Goal: Information Seeking & Learning: Learn about a topic

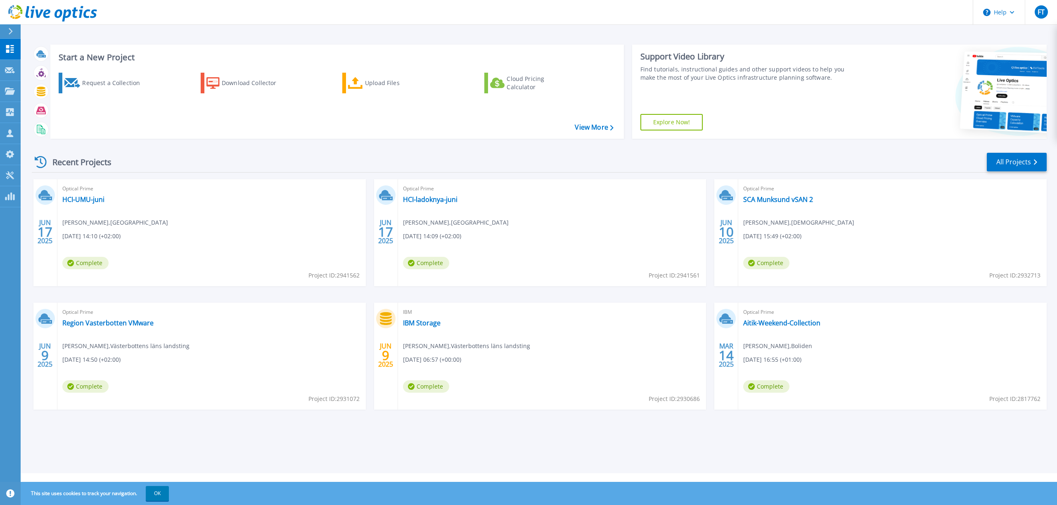
click at [109, 260] on span "Complete" at bounding box center [85, 263] width 46 height 12
click at [109, 262] on span "Complete" at bounding box center [85, 263] width 46 height 12
click at [109, 265] on span "Complete" at bounding box center [85, 263] width 46 height 12
click at [775, 200] on link "SCA Munksund vSAN 2" at bounding box center [778, 199] width 70 height 8
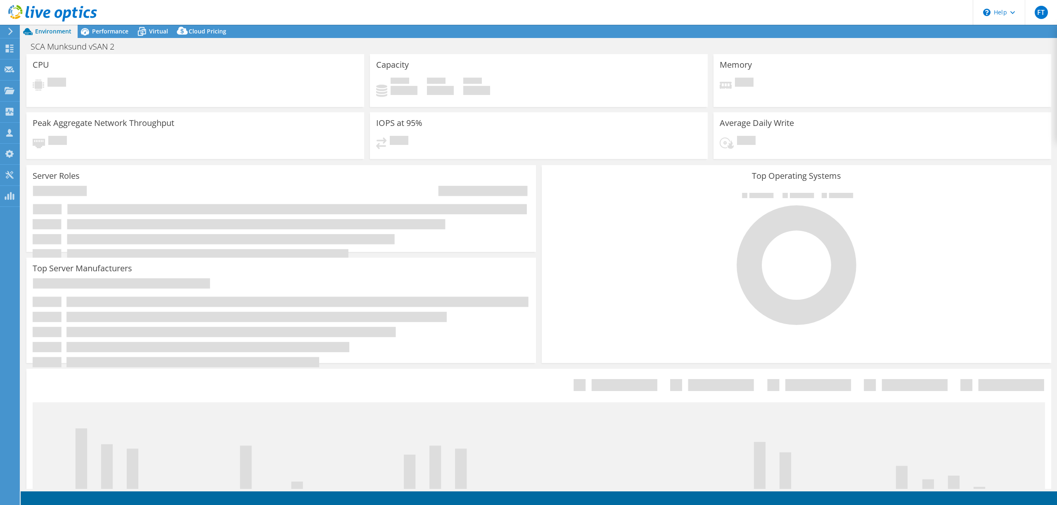
select select "USD"
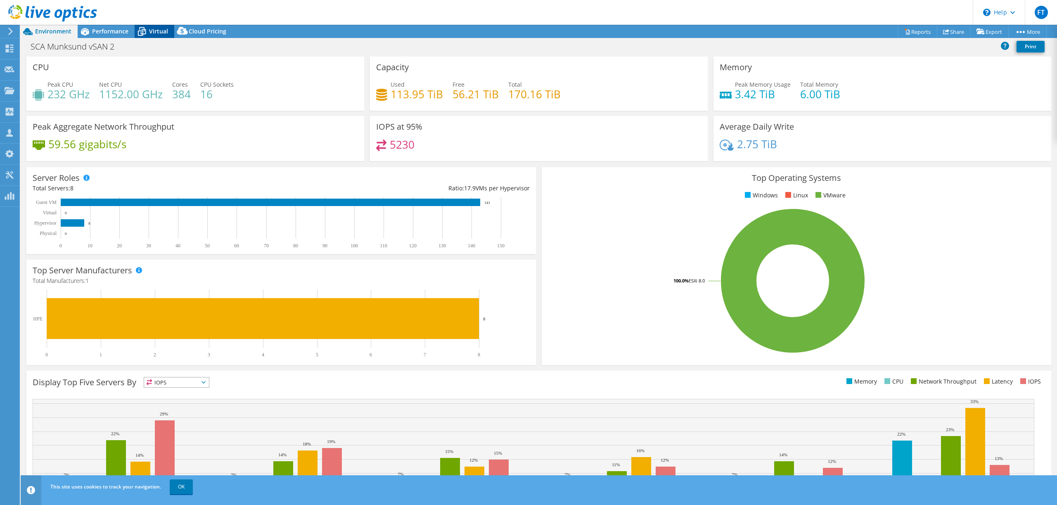
click at [163, 32] on span "Virtual" at bounding box center [158, 31] width 19 height 8
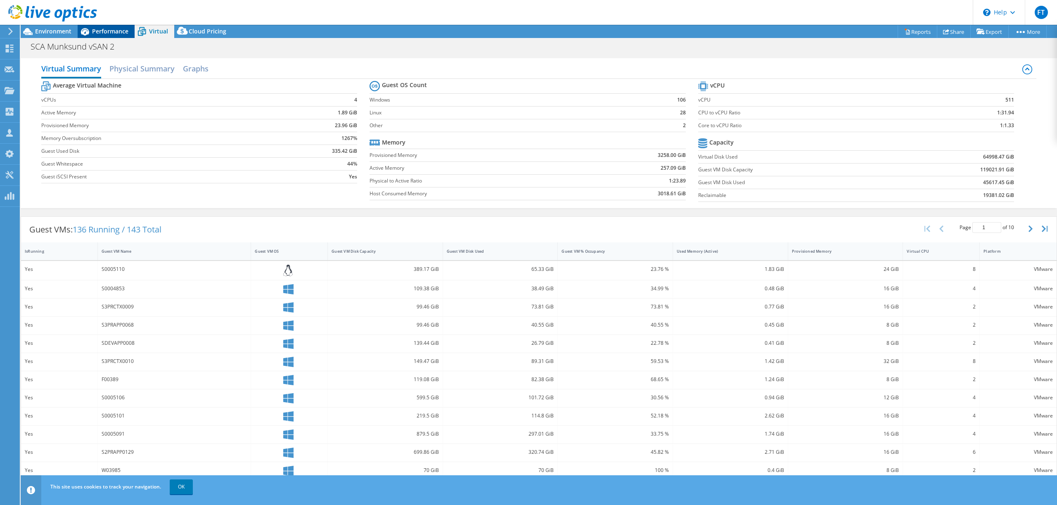
click at [115, 33] on span "Performance" at bounding box center [110, 31] width 36 height 8
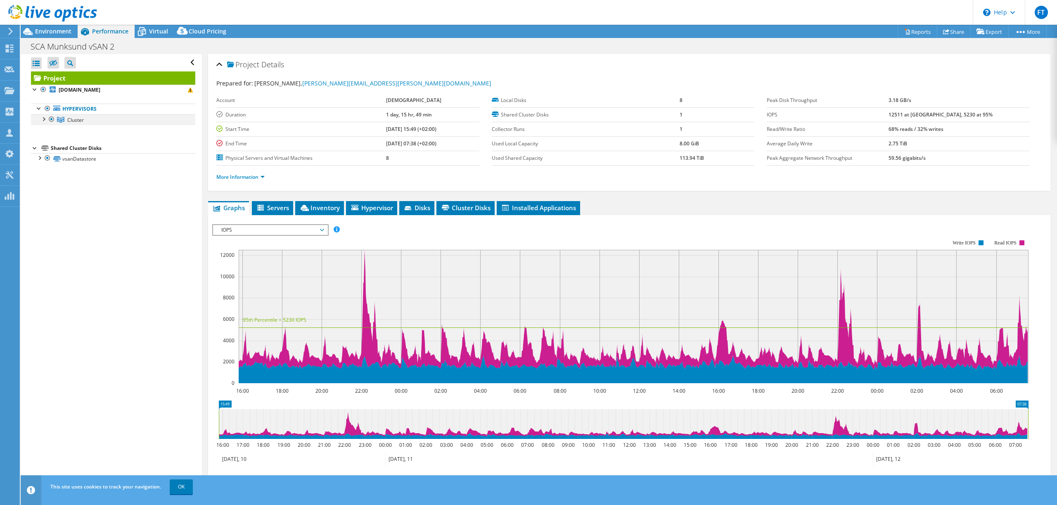
click at [45, 121] on div at bounding box center [43, 118] width 8 height 8
click at [278, 232] on span "IOPS" at bounding box center [270, 230] width 106 height 10
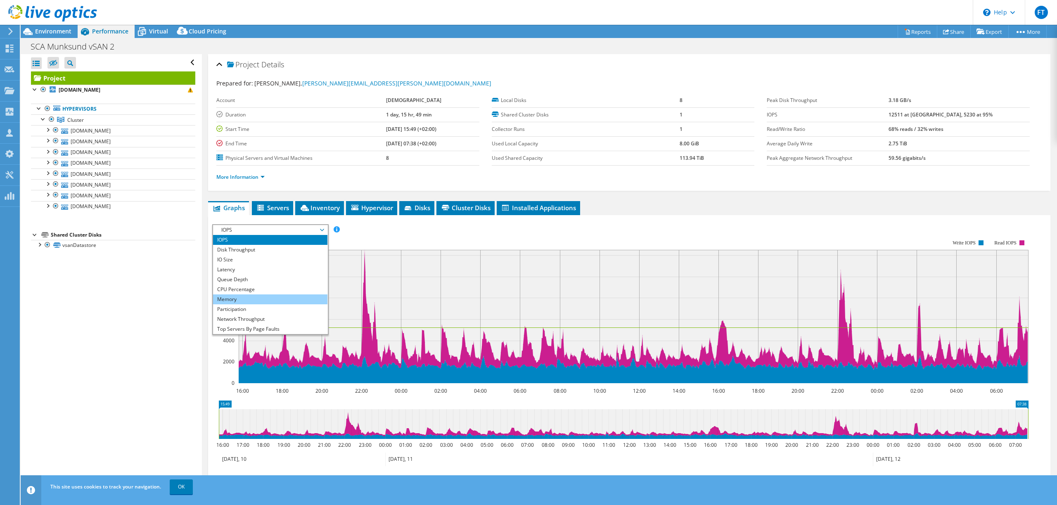
click at [277, 303] on li "Memory" at bounding box center [270, 299] width 114 height 10
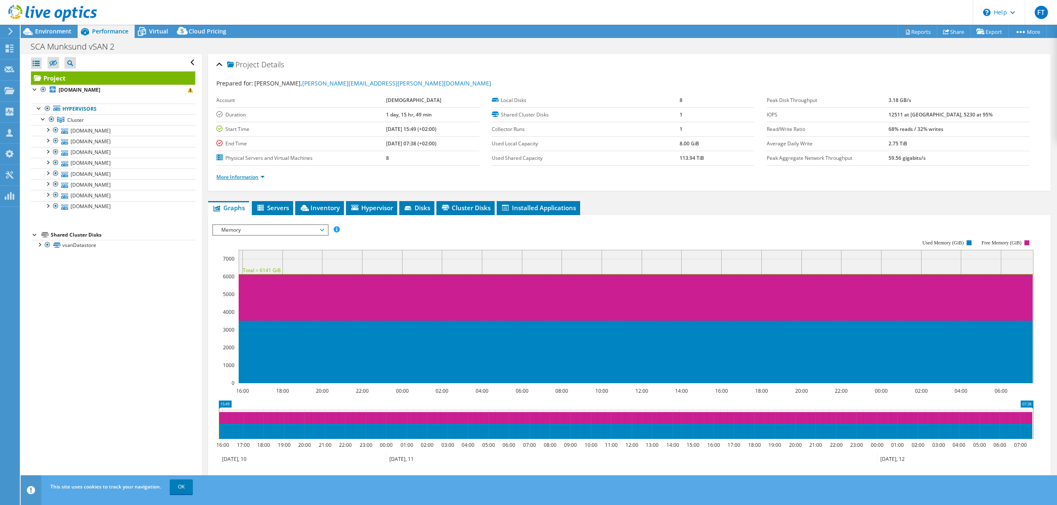
click at [221, 178] on link "More Information" at bounding box center [240, 176] width 48 height 7
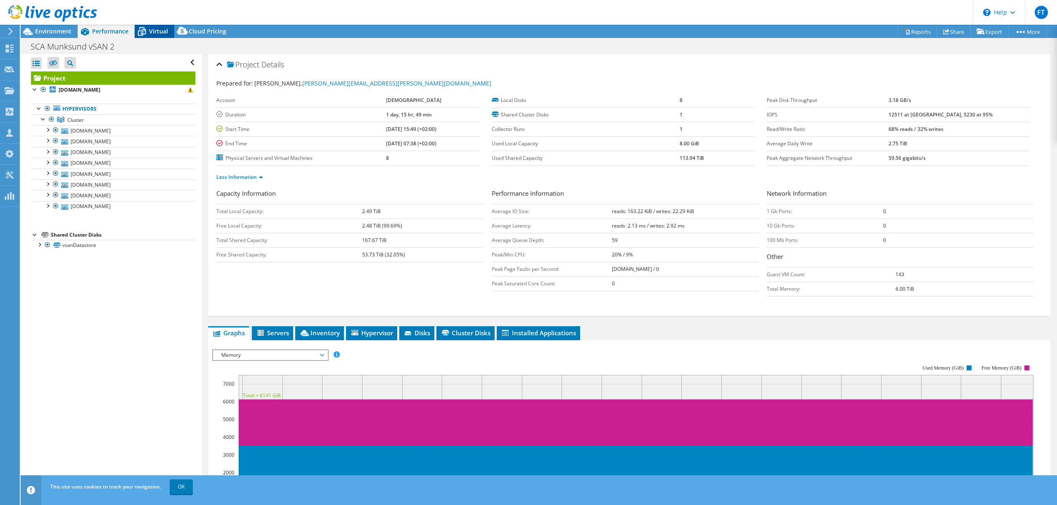
click at [156, 30] on span "Virtual" at bounding box center [158, 31] width 19 height 8
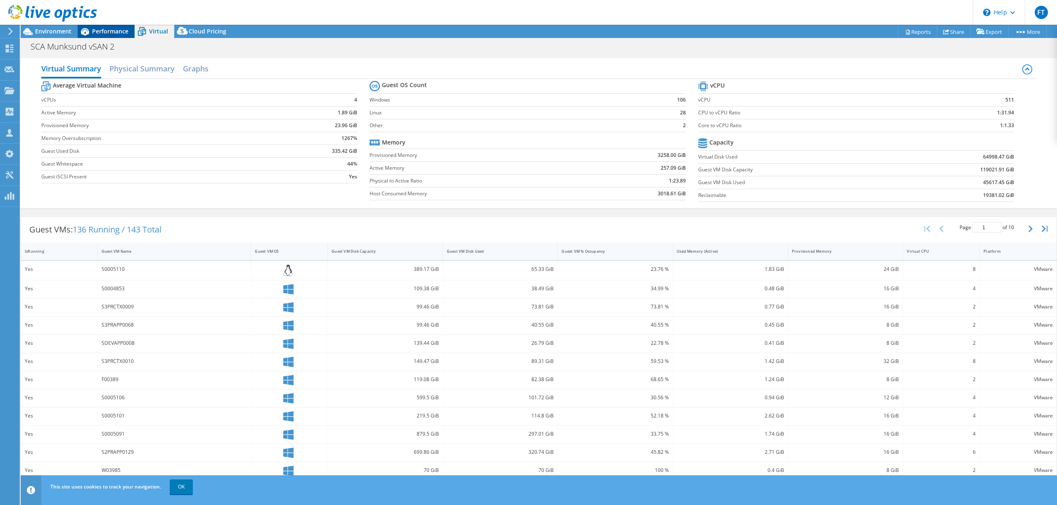
click at [110, 28] on span "Performance" at bounding box center [110, 31] width 36 height 8
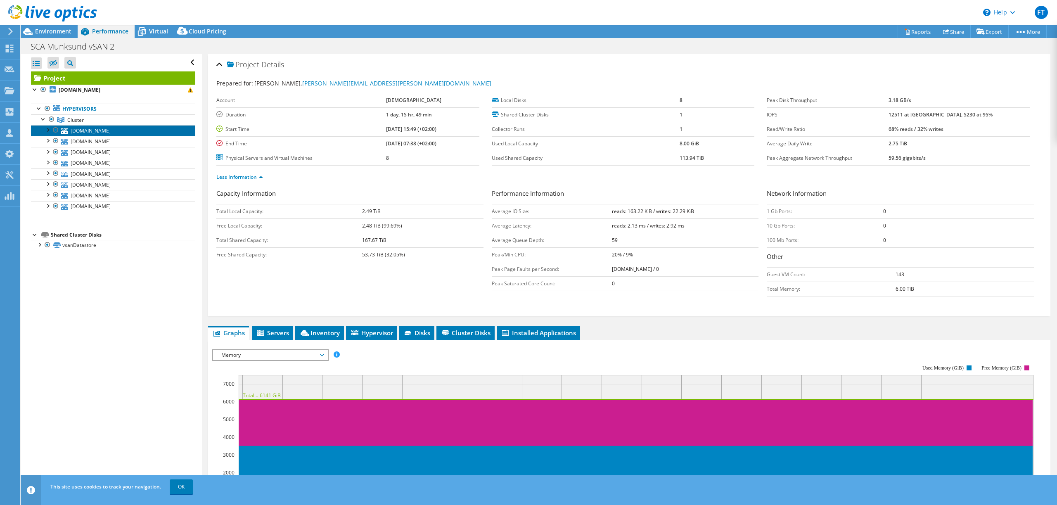
click at [115, 131] on link "[DOMAIN_NAME]" at bounding box center [113, 130] width 164 height 11
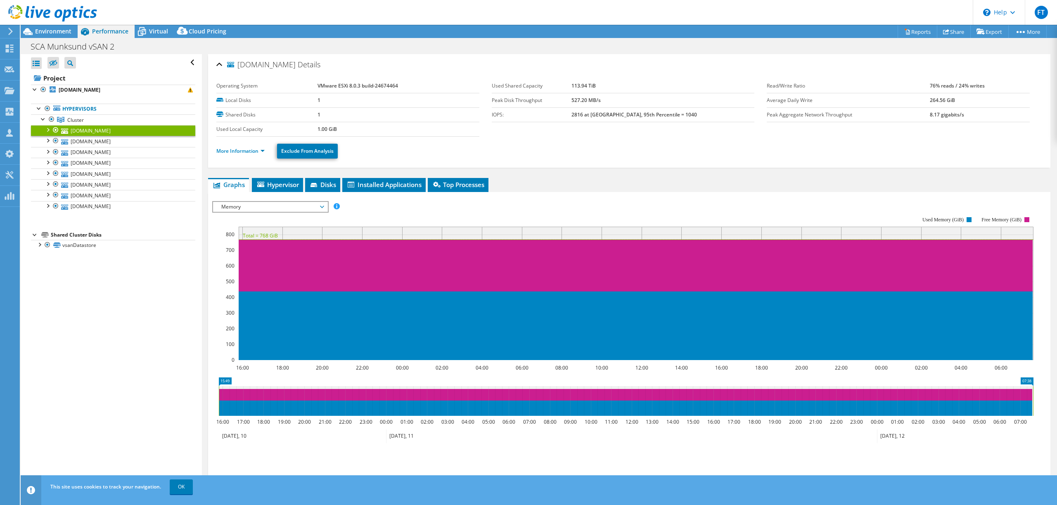
click at [241, 154] on li "More Information" at bounding box center [242, 151] width 53 height 9
click at [242, 149] on link "More Information" at bounding box center [240, 150] width 48 height 7
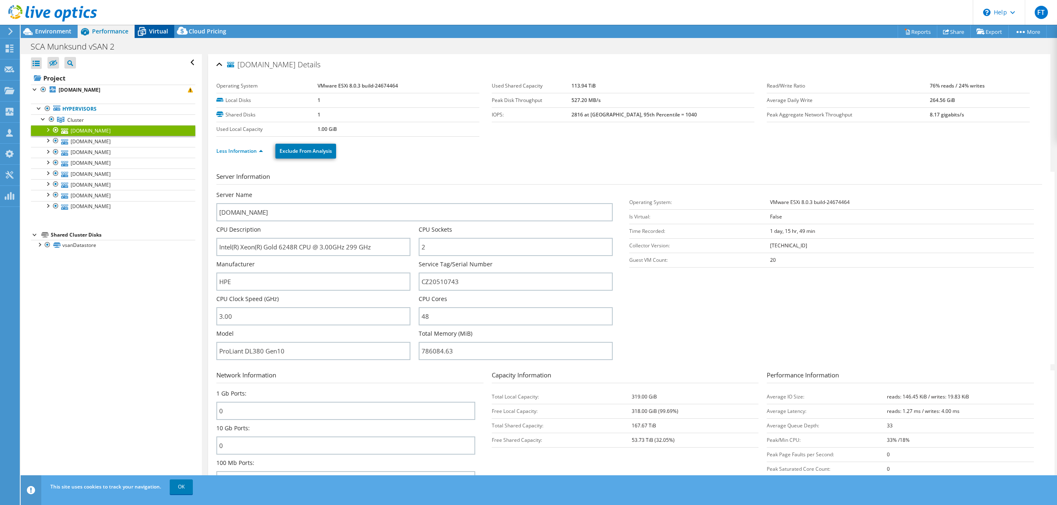
click at [158, 31] on span "Virtual" at bounding box center [158, 31] width 19 height 8
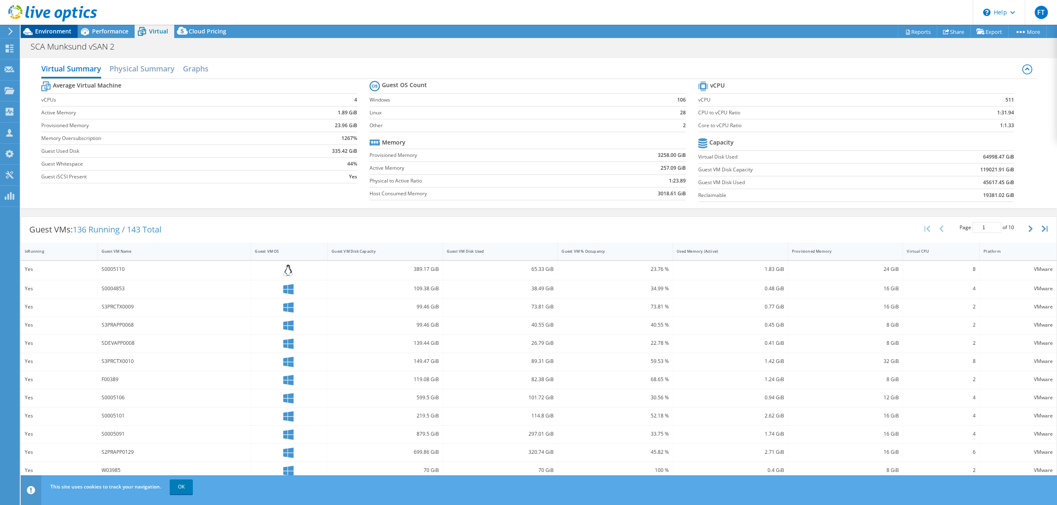
click at [48, 30] on span "Environment" at bounding box center [53, 31] width 36 height 8
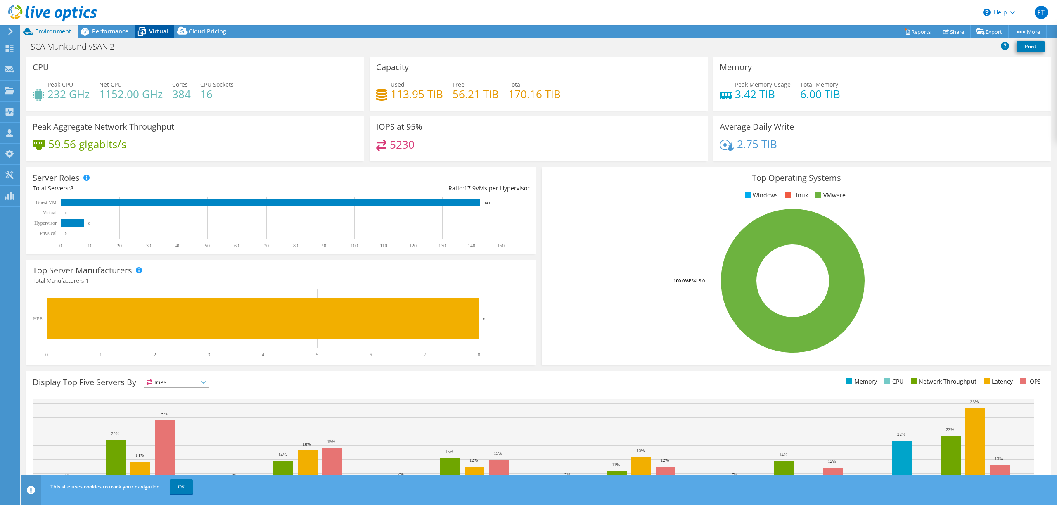
click at [147, 30] on icon at bounding box center [142, 31] width 14 height 14
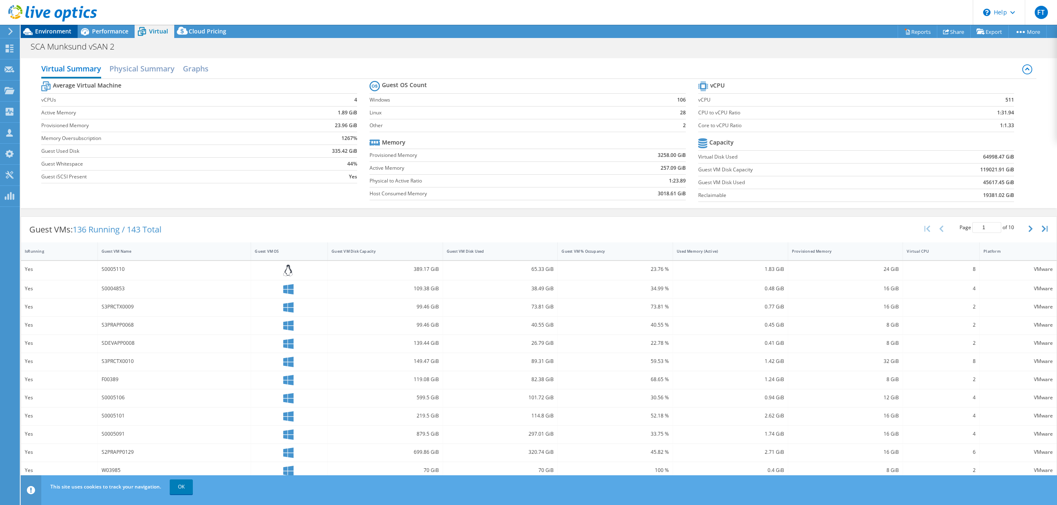
click at [56, 30] on span "Environment" at bounding box center [53, 31] width 36 height 8
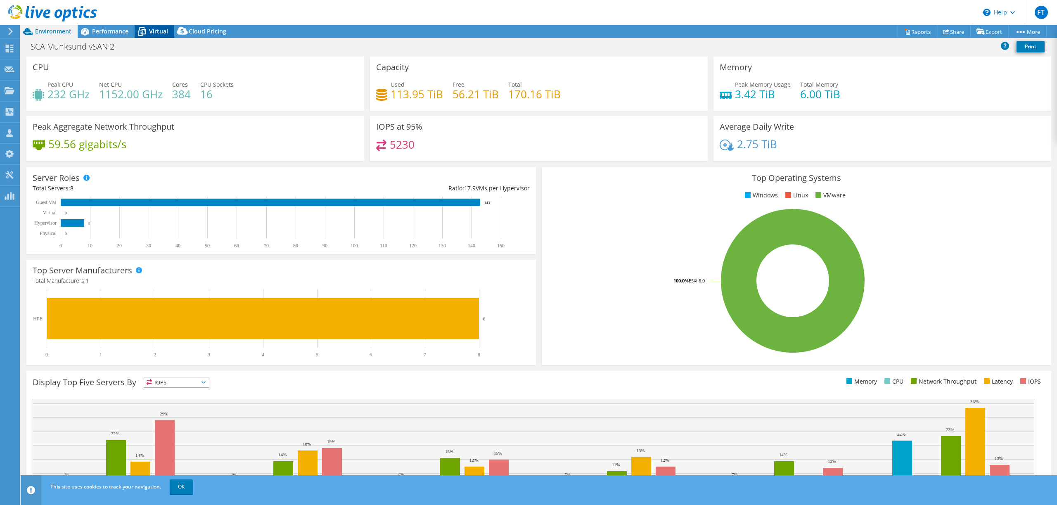
click at [159, 28] on span "Virtual" at bounding box center [158, 31] width 19 height 8
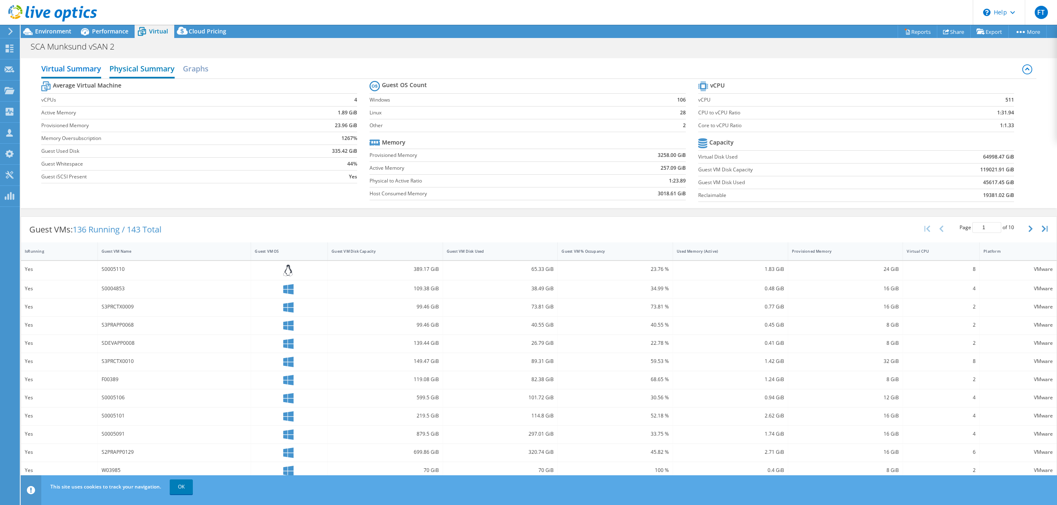
click at [159, 74] on h2 "Physical Summary" at bounding box center [141, 69] width 65 height 18
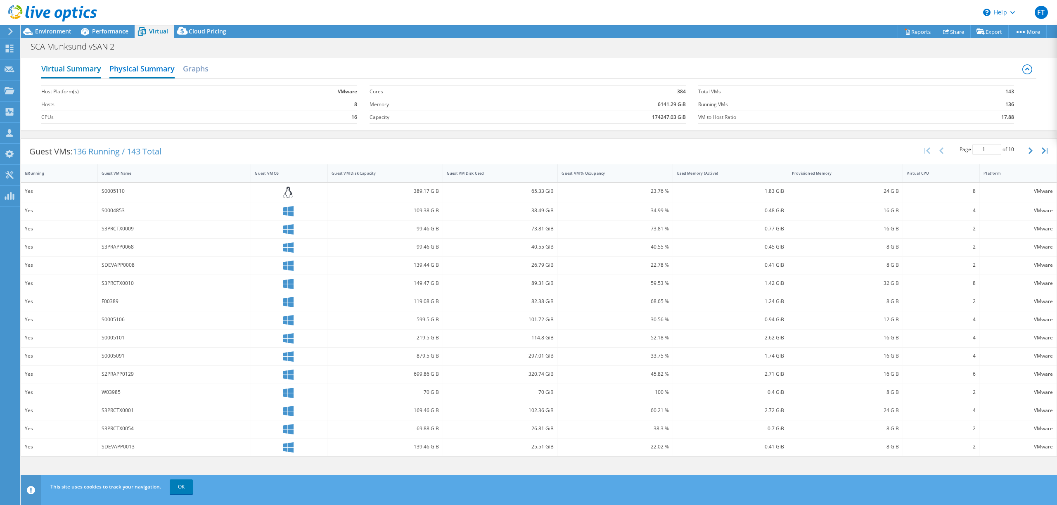
click at [71, 72] on h2 "Virtual Summary" at bounding box center [71, 69] width 60 height 18
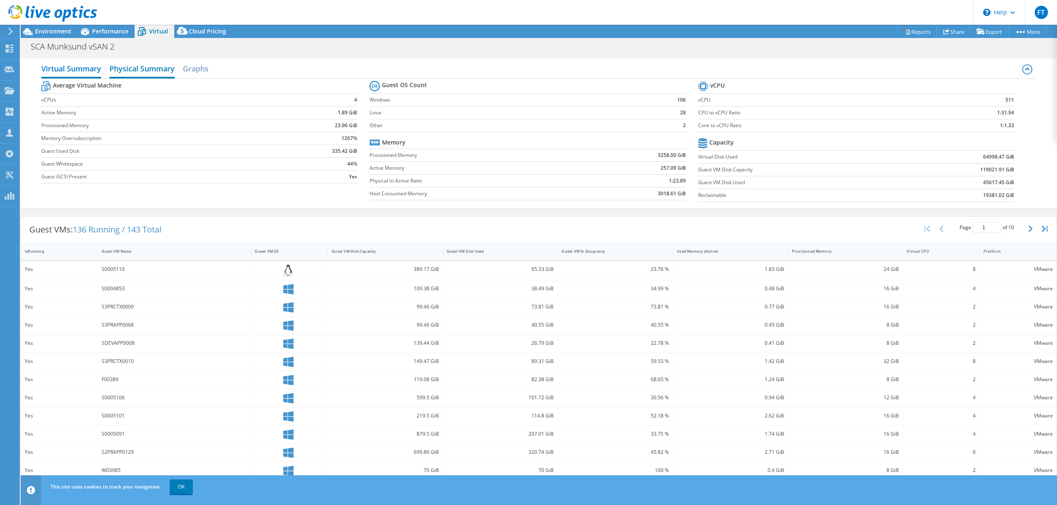
click at [160, 75] on h2 "Physical Summary" at bounding box center [141, 69] width 65 height 18
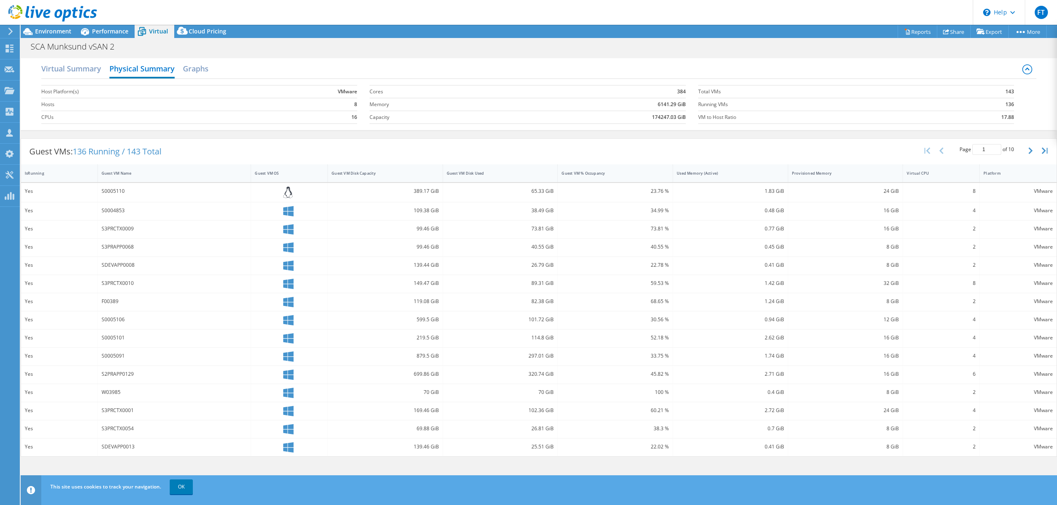
click at [660, 120] on b "174247.03 GiB" at bounding box center [669, 117] width 34 height 8
click at [55, 36] on div "Environment" at bounding box center [49, 31] width 57 height 13
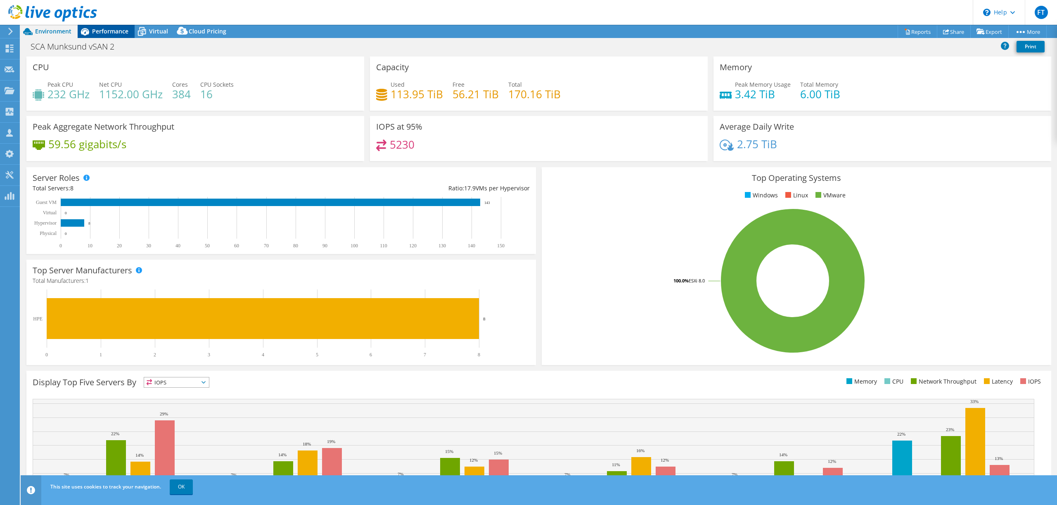
click at [121, 26] on div "Performance" at bounding box center [106, 31] width 57 height 13
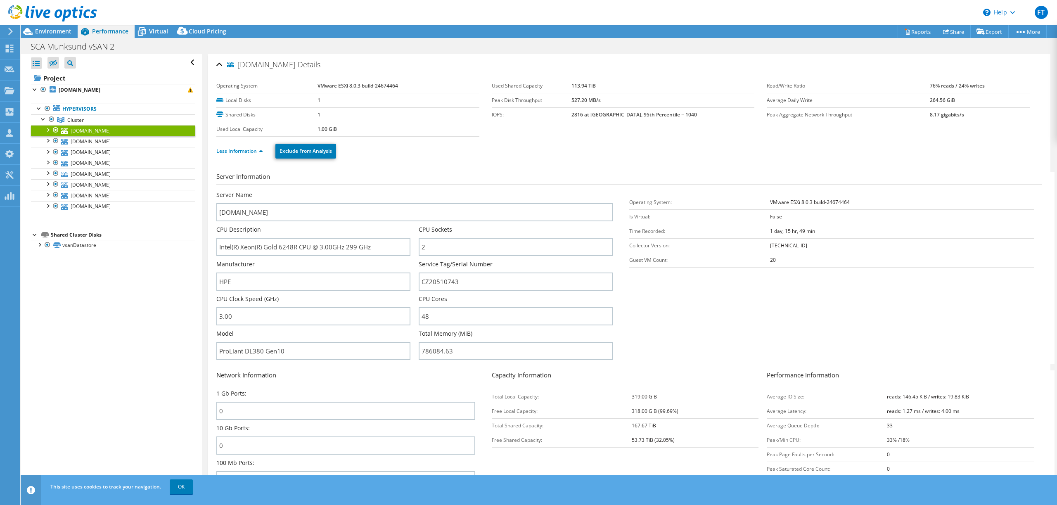
click at [220, 64] on div "[DOMAIN_NAME] Details" at bounding box center [629, 65] width 826 height 18
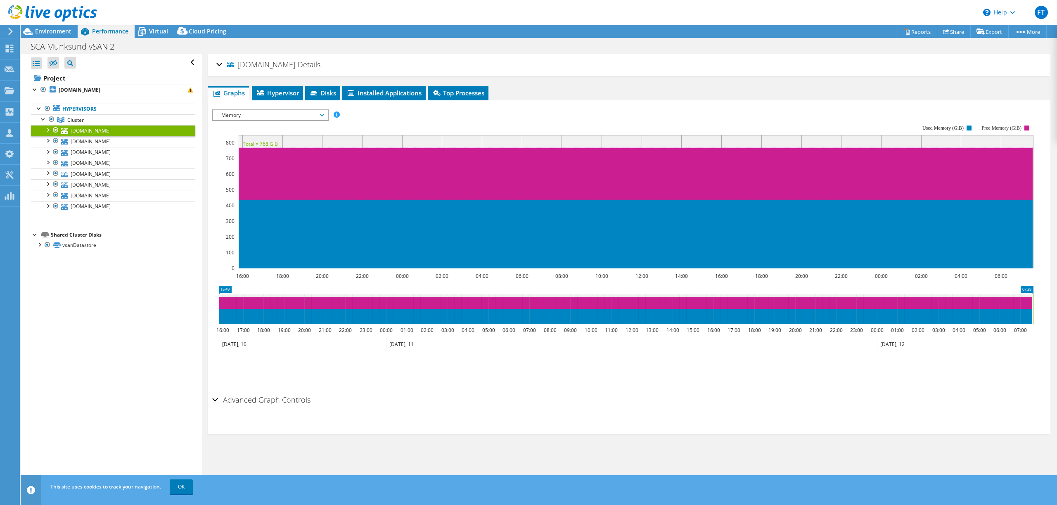
click at [264, 113] on span "Memory" at bounding box center [270, 115] width 106 height 10
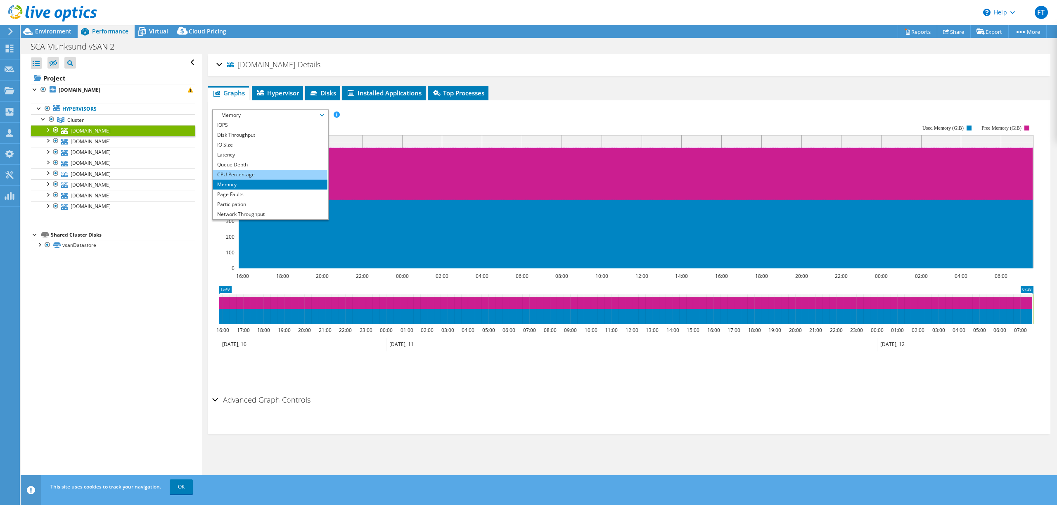
click at [243, 170] on li "CPU Percentage" at bounding box center [270, 175] width 114 height 10
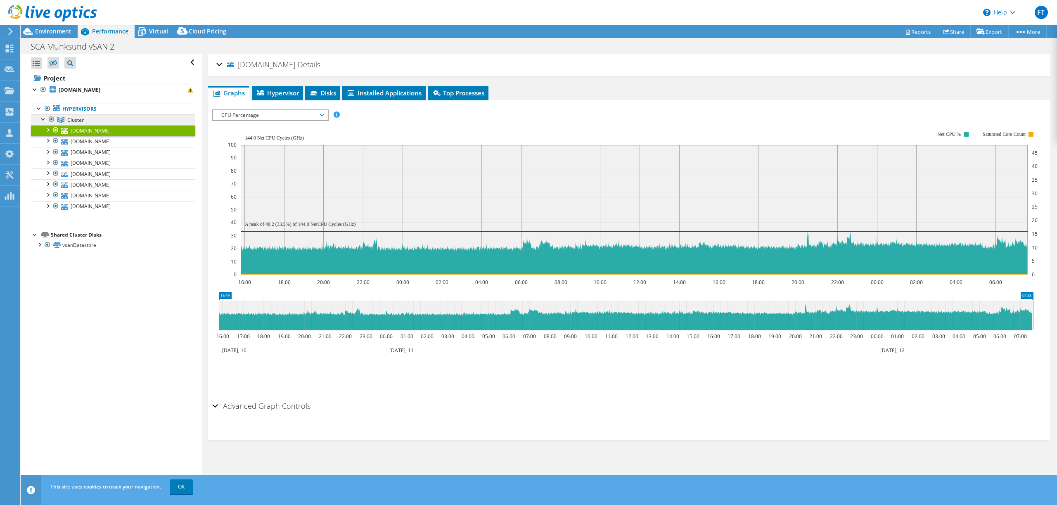
click at [80, 120] on span "Cluster" at bounding box center [75, 119] width 17 height 7
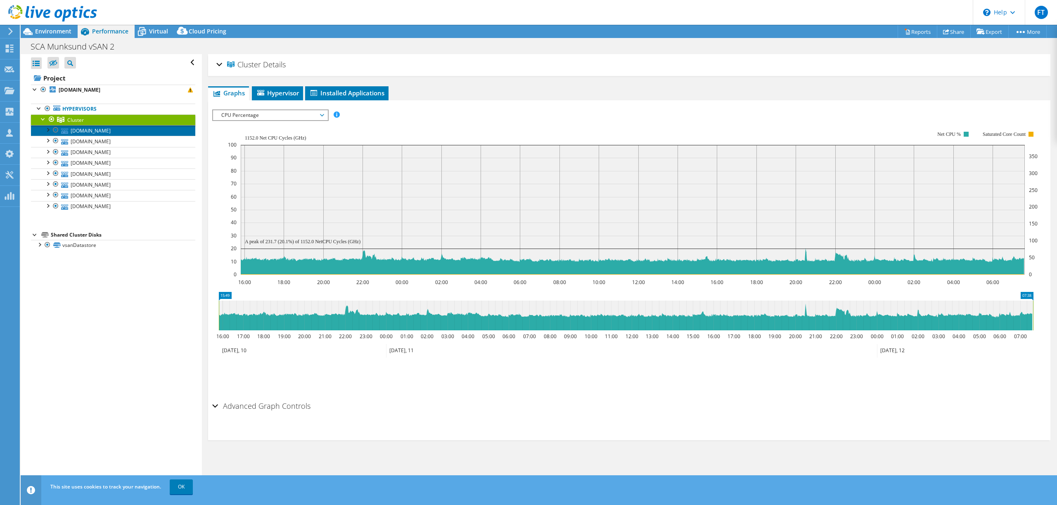
click at [132, 134] on link "[DOMAIN_NAME]" at bounding box center [113, 130] width 164 height 11
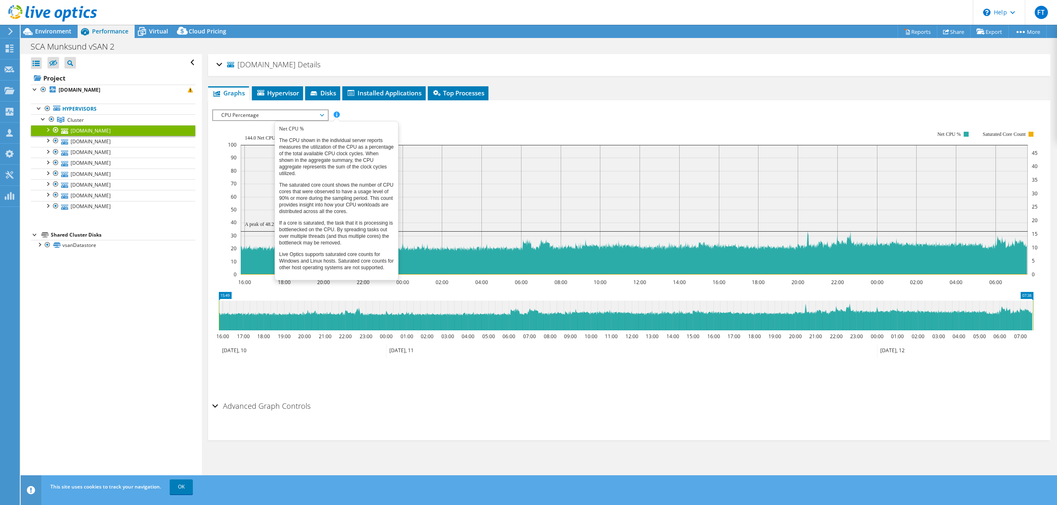
click at [336, 117] on span at bounding box center [337, 114] width 6 height 6
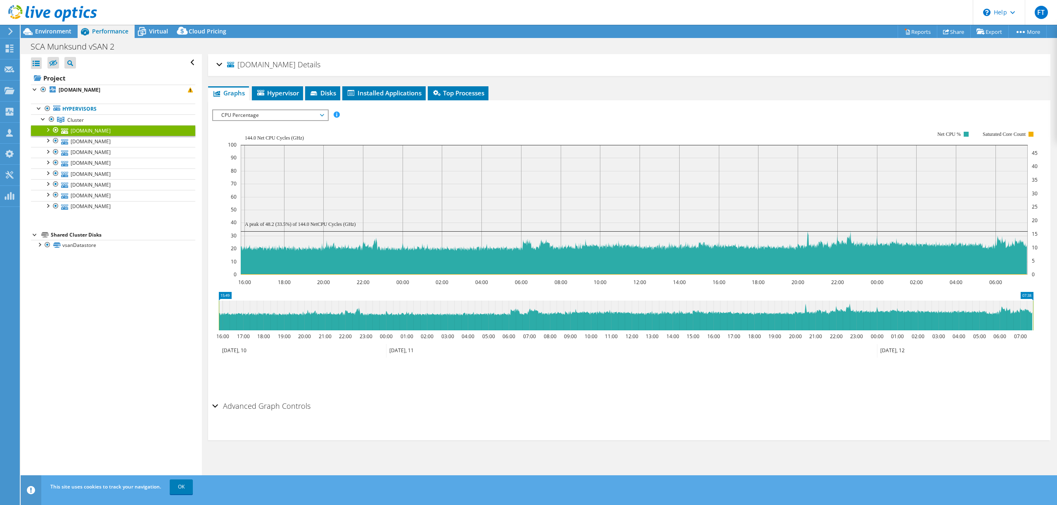
click at [215, 67] on div "[DOMAIN_NAME] Details Operating System VMware ESXi 8.0.3 build-24674464 Local D…" at bounding box center [629, 65] width 842 height 22
click at [220, 64] on div "[DOMAIN_NAME] Details" at bounding box center [629, 65] width 826 height 18
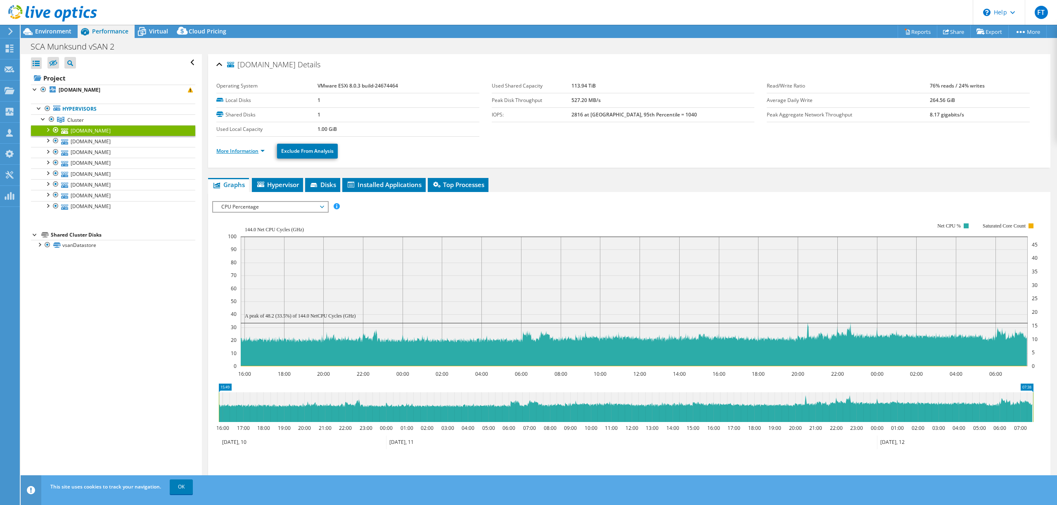
click at [235, 147] on link "More Information" at bounding box center [240, 150] width 48 height 7
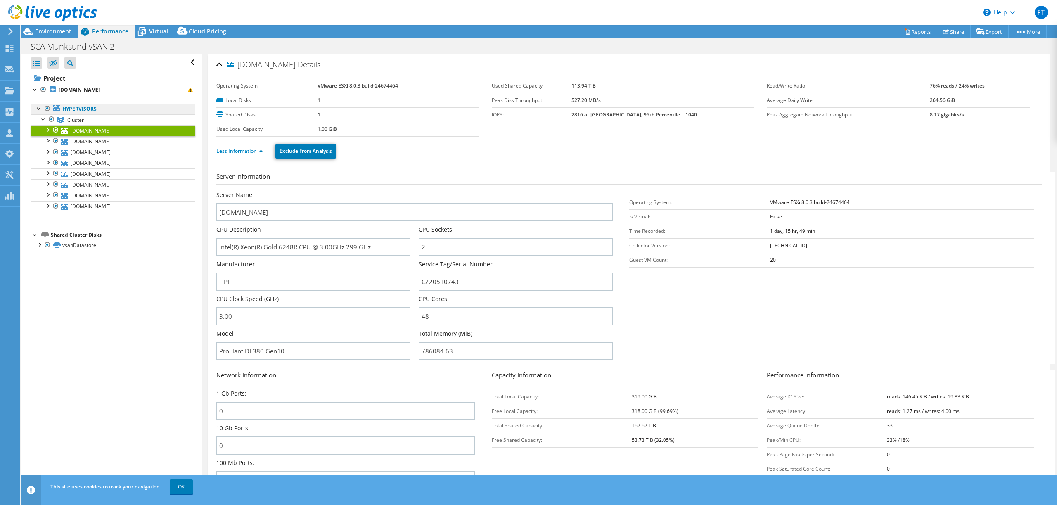
click at [97, 109] on link "Hypervisors" at bounding box center [113, 109] width 164 height 11
click at [144, 32] on icon at bounding box center [142, 31] width 14 height 14
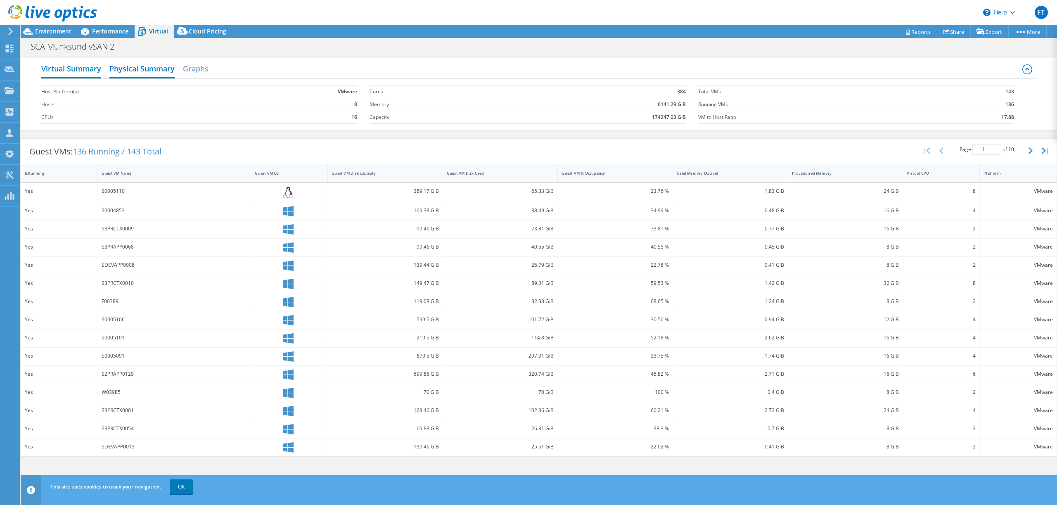
click at [95, 69] on h2 "Virtual Summary" at bounding box center [71, 69] width 60 height 18
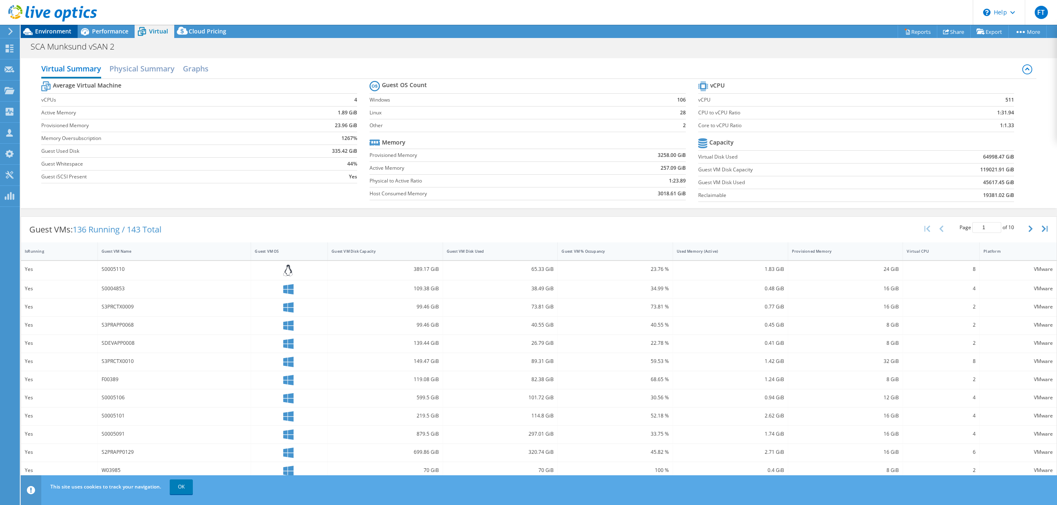
click at [57, 36] on div "Environment" at bounding box center [49, 31] width 57 height 13
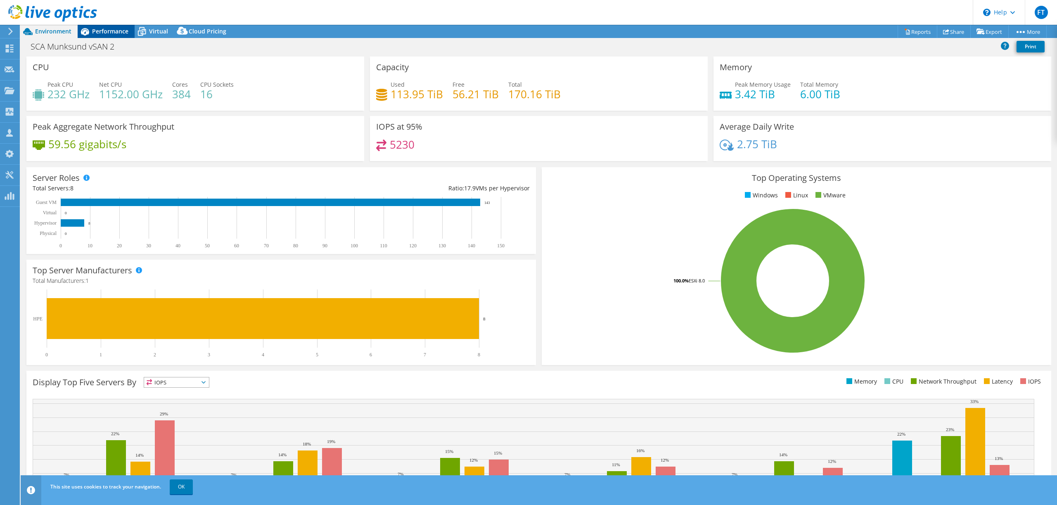
click at [116, 29] on span "Performance" at bounding box center [110, 31] width 36 height 8
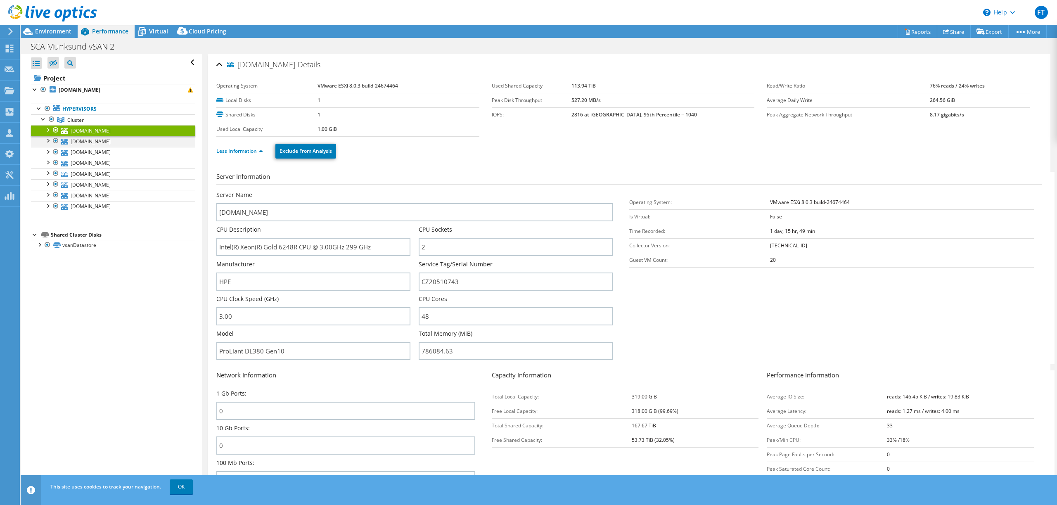
click at [48, 141] on div at bounding box center [47, 140] width 8 height 8
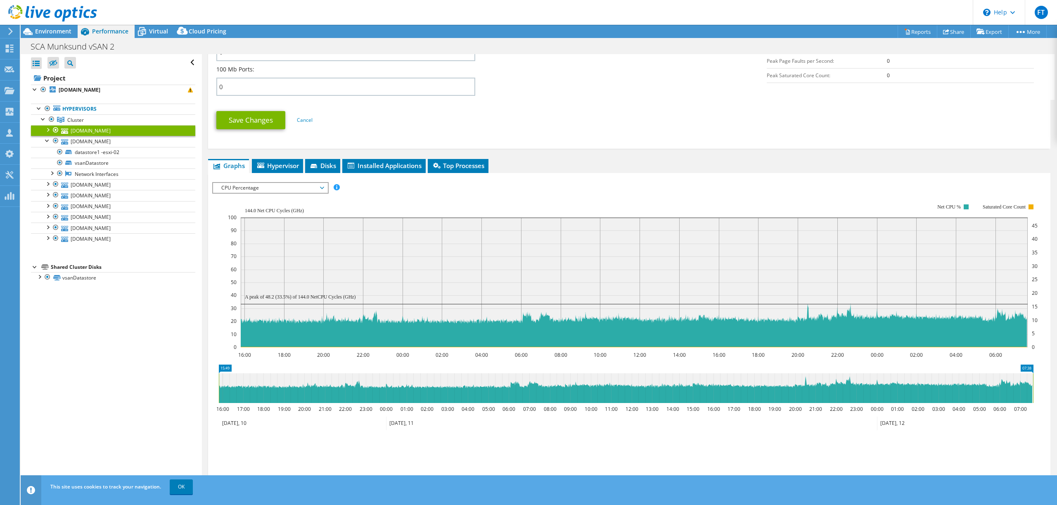
scroll to position [395, 0]
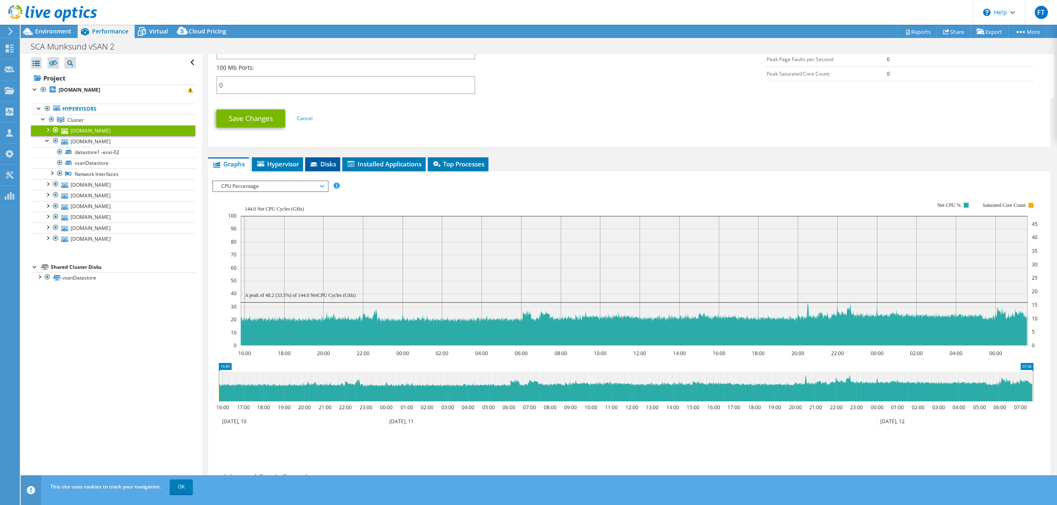
click at [329, 167] on span "Disks" at bounding box center [322, 164] width 27 height 8
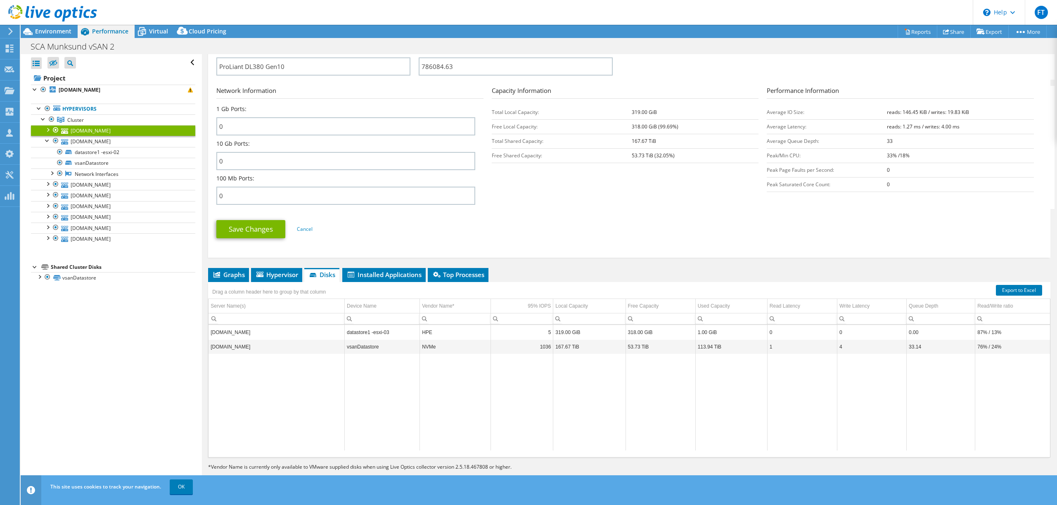
scroll to position [0, 0]
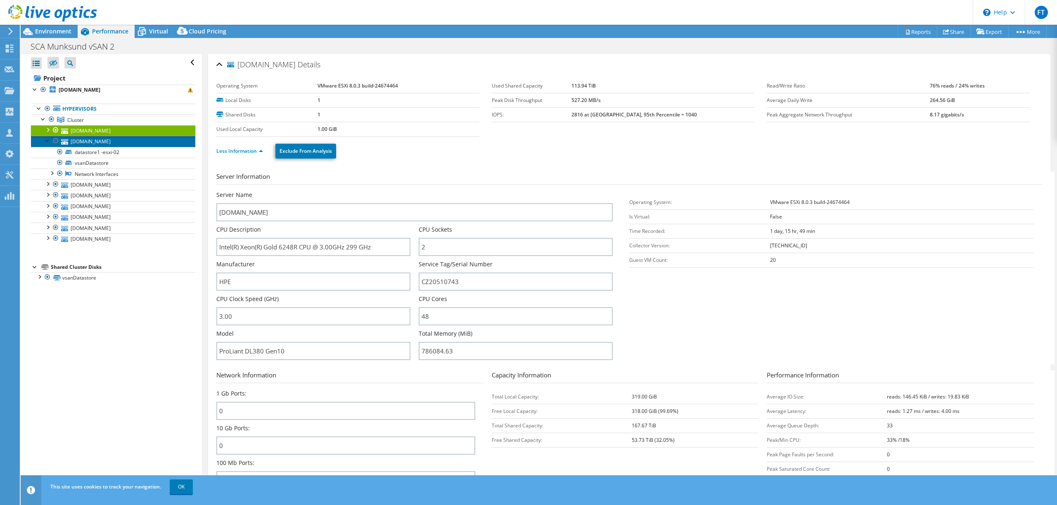
click at [83, 144] on link "[DOMAIN_NAME]" at bounding box center [113, 141] width 164 height 11
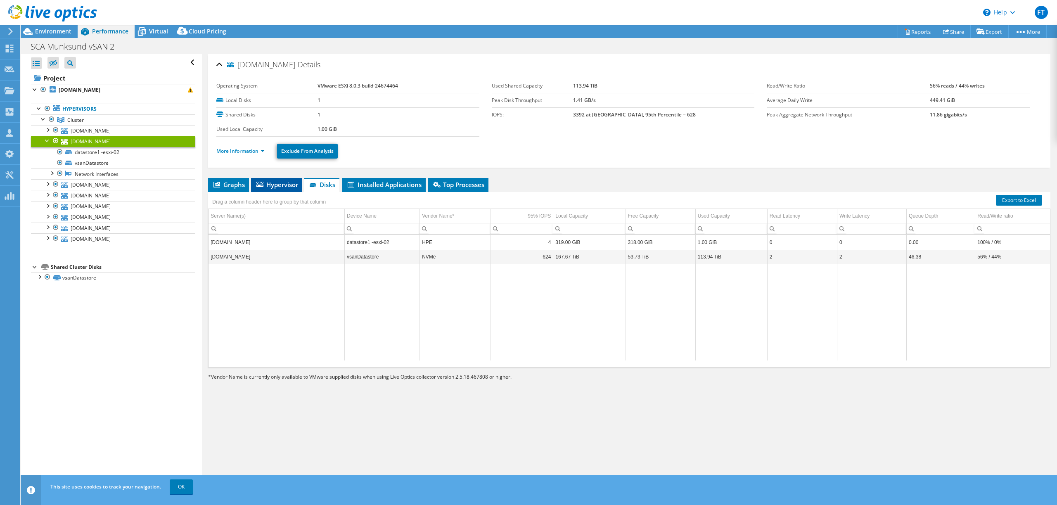
click at [280, 181] on span "Hypervisor" at bounding box center [276, 184] width 43 height 8
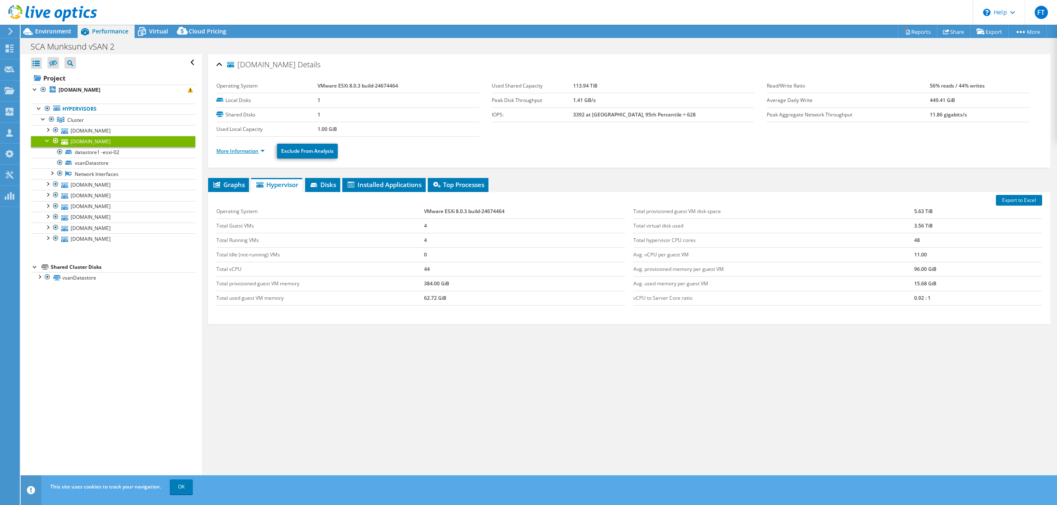
click at [243, 151] on link "More Information" at bounding box center [240, 150] width 48 height 7
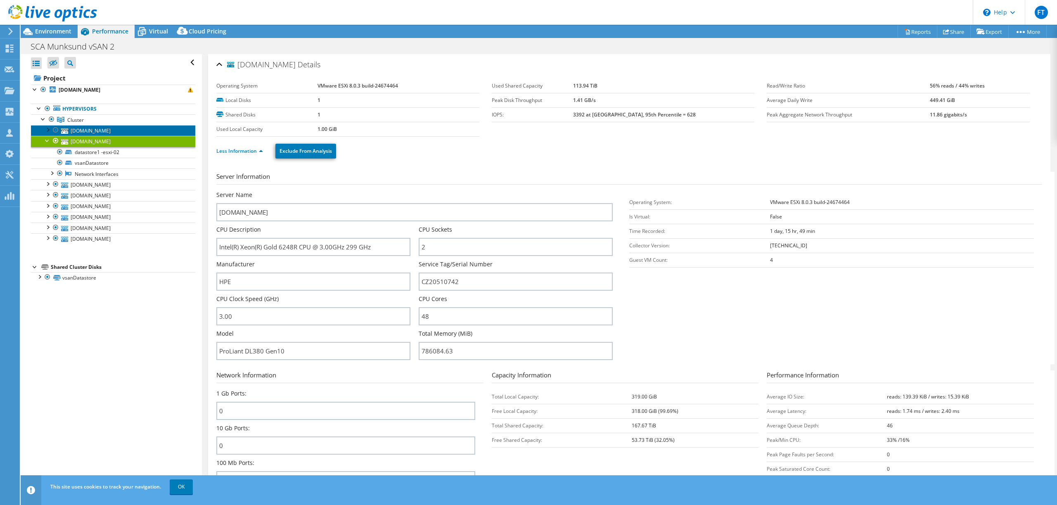
click at [79, 128] on link "[DOMAIN_NAME]" at bounding box center [113, 130] width 164 height 11
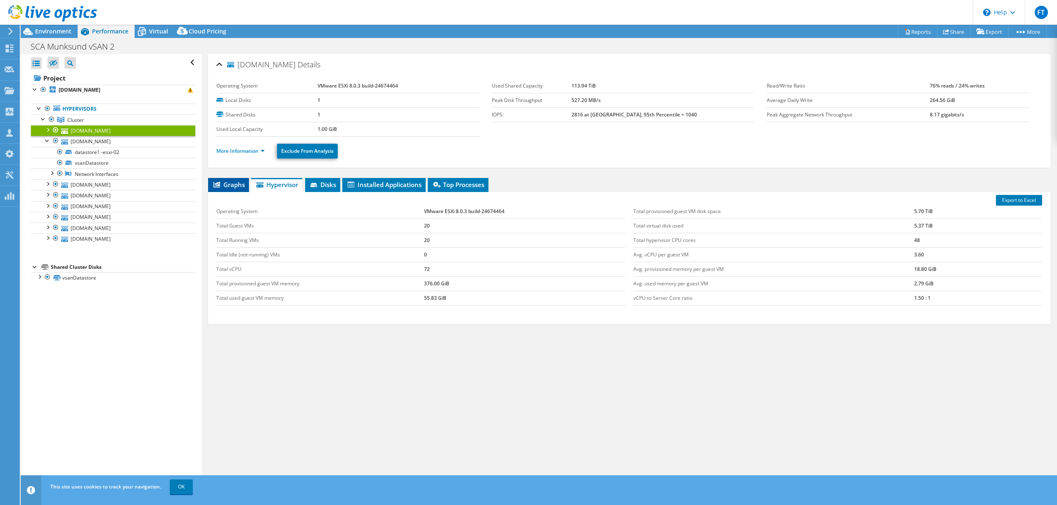
click at [236, 189] on li "Graphs" at bounding box center [228, 185] width 41 height 14
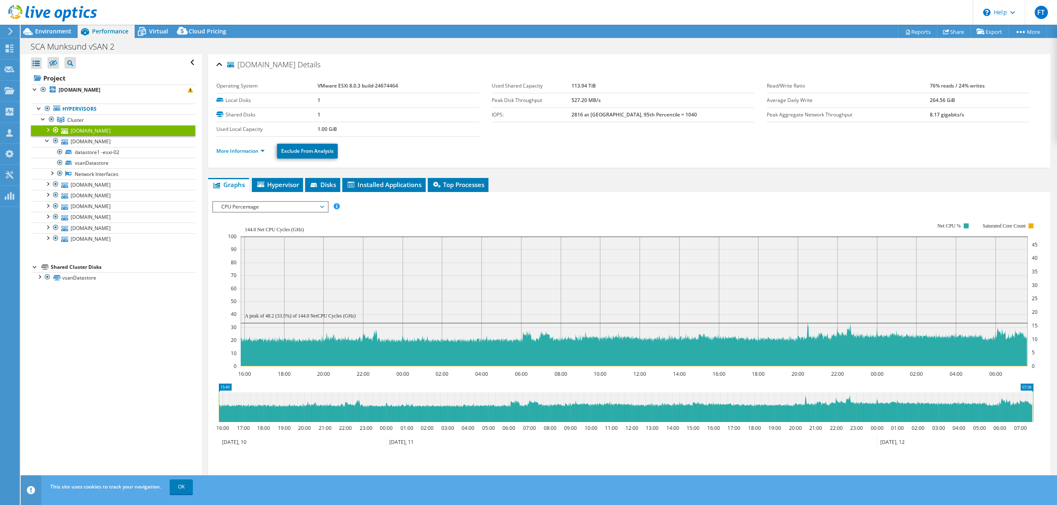
click at [285, 195] on div "IOPS Disk Throughput IO Size Latency Queue Depth CPU Percentage Memory Page Fau…" at bounding box center [629, 340] width 834 height 297
click at [286, 188] on span "Hypervisor" at bounding box center [277, 184] width 43 height 8
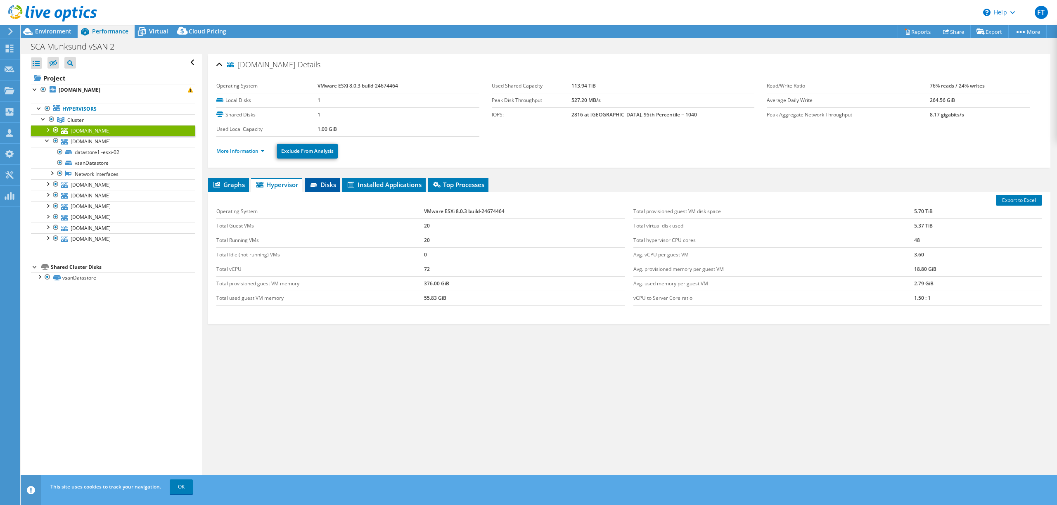
click at [314, 186] on icon at bounding box center [313, 185] width 7 height 4
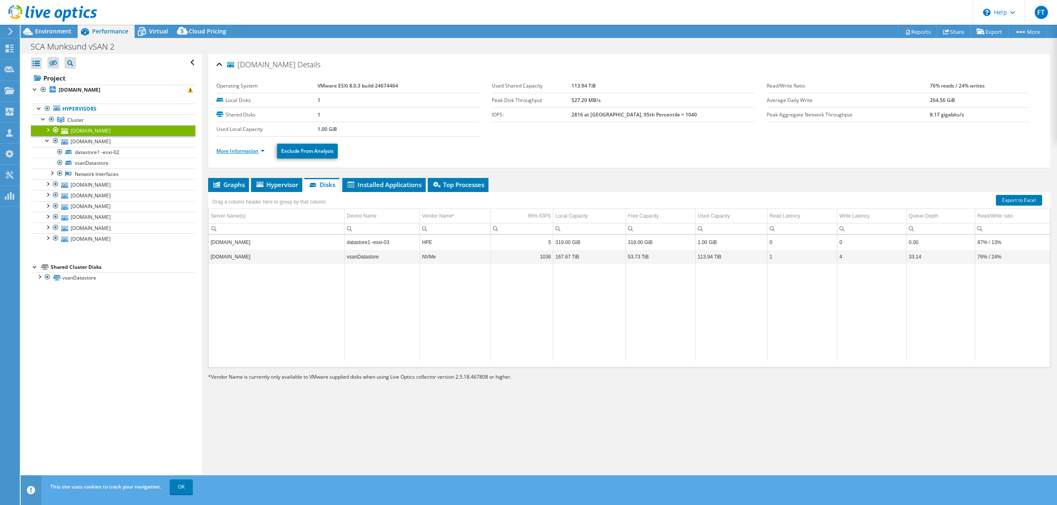
click at [254, 155] on li "More Information" at bounding box center [242, 151] width 53 height 9
click at [251, 153] on link "More Information" at bounding box center [240, 150] width 48 height 7
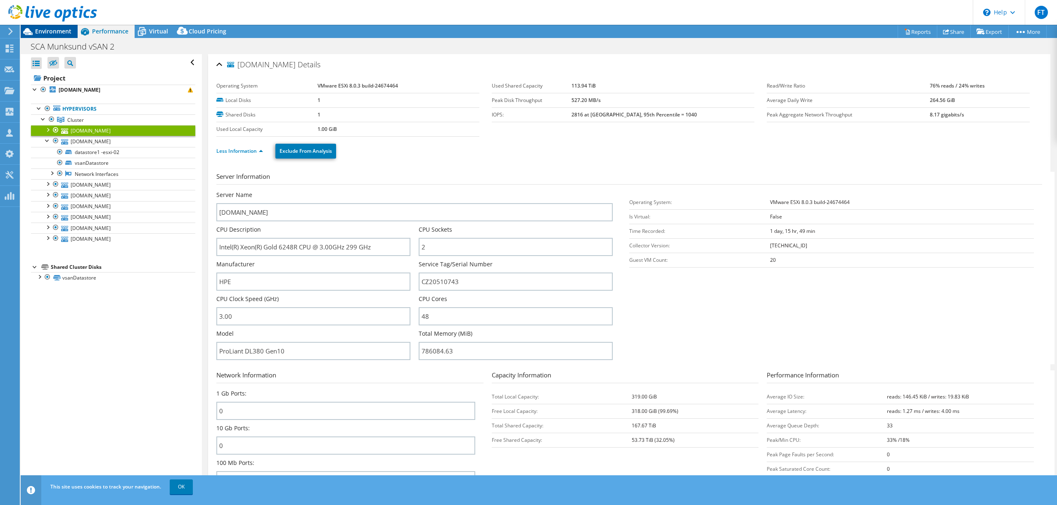
click at [49, 33] on span "Environment" at bounding box center [53, 31] width 36 height 8
